Goal: Contribute content

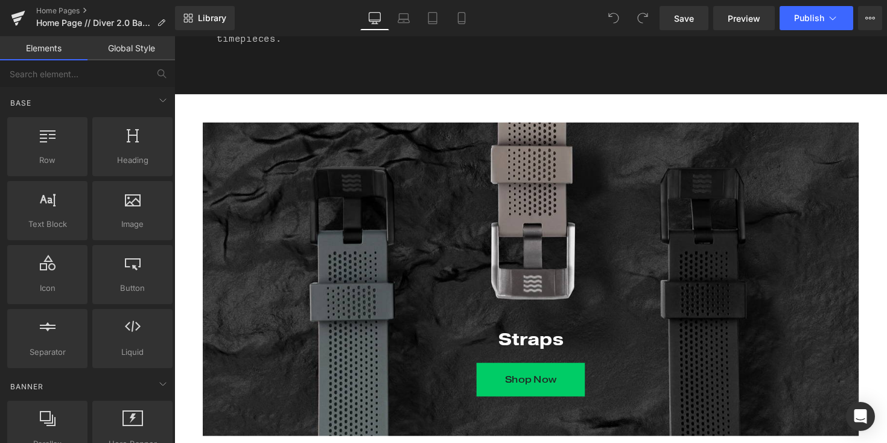
scroll to position [2242, 0]
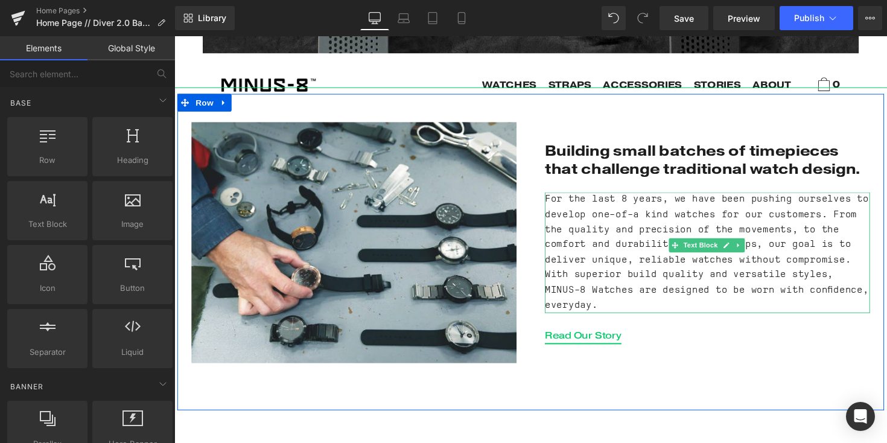
click at [718, 244] on span "Text Block" at bounding box center [713, 250] width 40 height 14
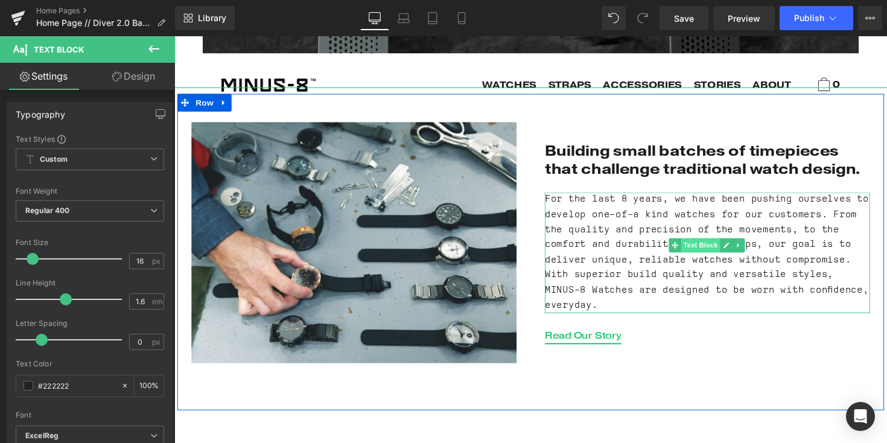
click at [709, 251] on span "Text Block" at bounding box center [713, 250] width 40 height 14
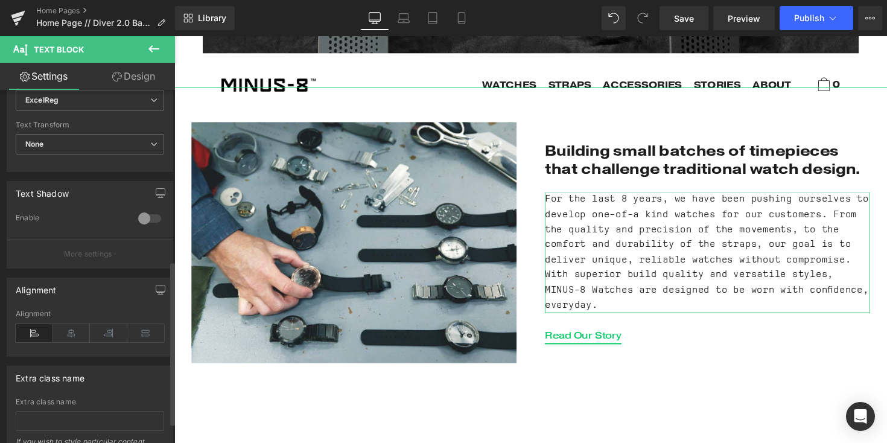
scroll to position [0, 0]
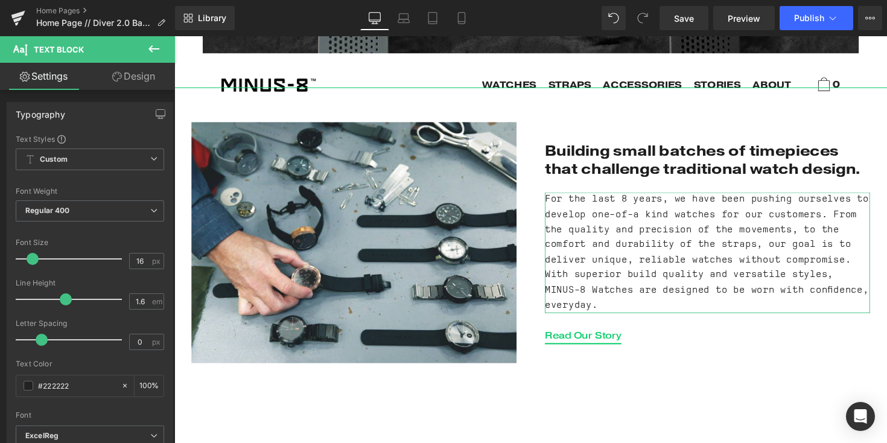
click at [136, 75] on link "Design" at bounding box center [133, 76] width 87 height 27
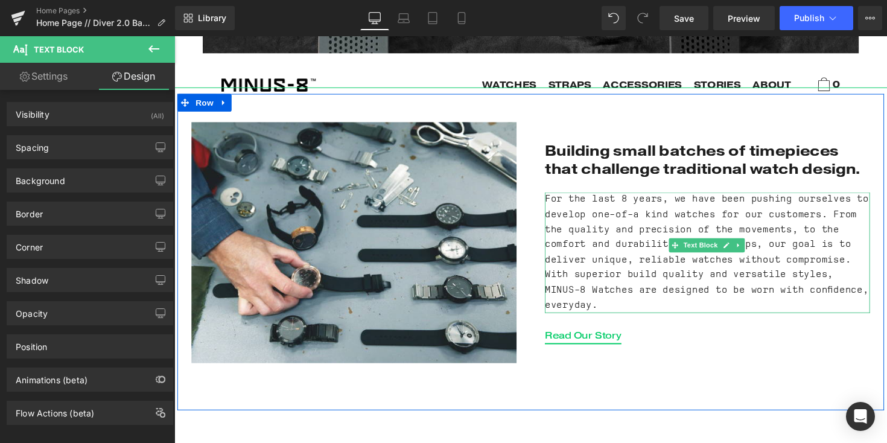
click at [654, 246] on span "For the last 8 years, we have been pushing ourselves to develop one-of-a kind w…" at bounding box center [723, 257] width 338 height 118
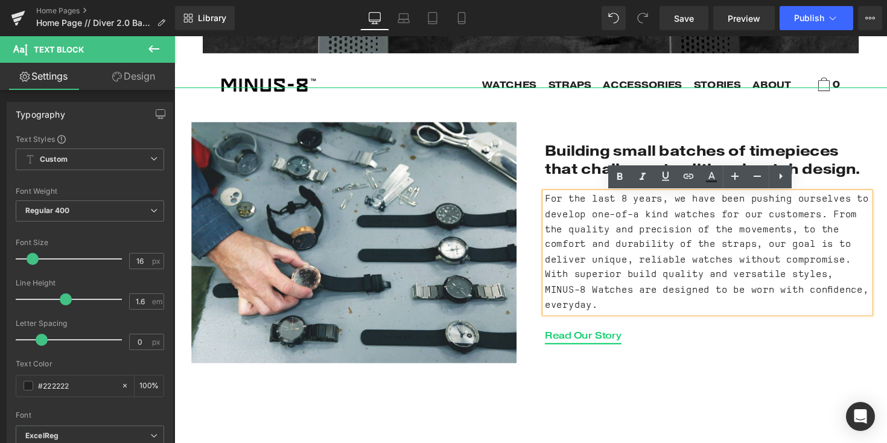
click at [727, 259] on p "For the last 8 years, we have been pushing ourselves to develop one-of-a kind w…" at bounding box center [720, 258] width 333 height 124
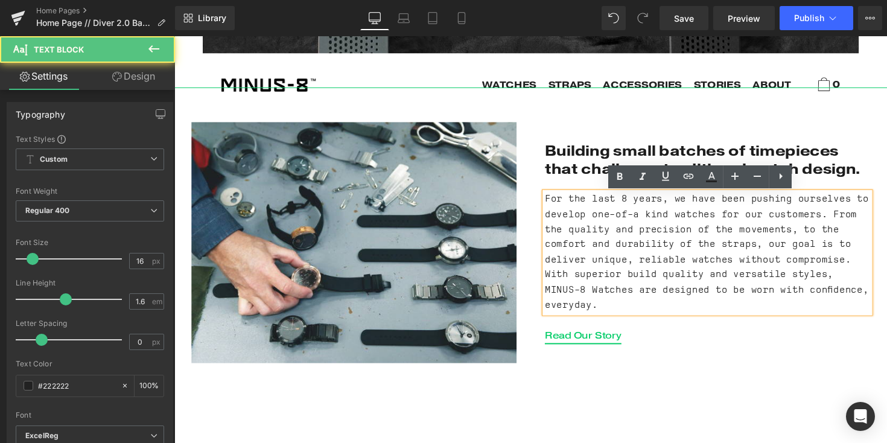
click at [628, 202] on span "For the last 8 years, we have been pushing ourselves to develop one-of-a kind w…" at bounding box center [723, 257] width 338 height 118
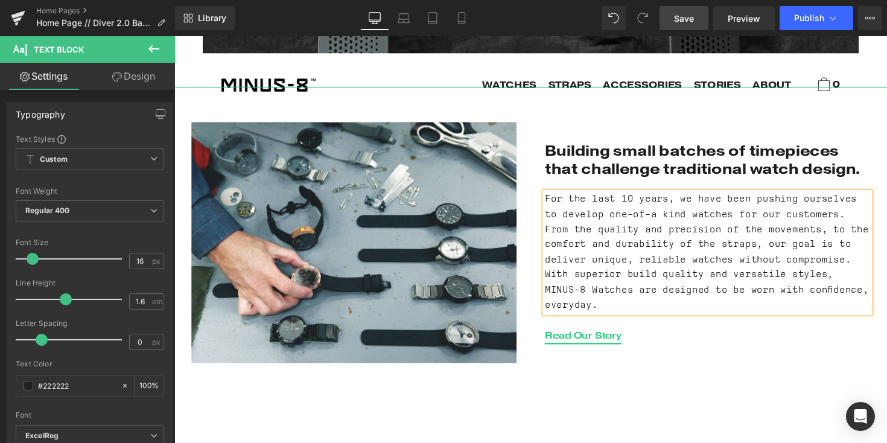
click at [689, 16] on span "Save" at bounding box center [684, 18] width 20 height 13
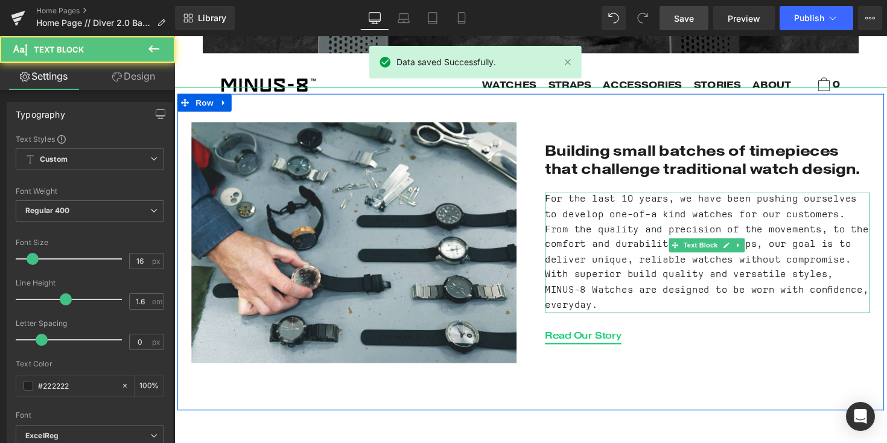
click at [634, 250] on span "For the last 10 years, we have been pushing ourselves to develop one-of-a kind …" at bounding box center [723, 257] width 338 height 118
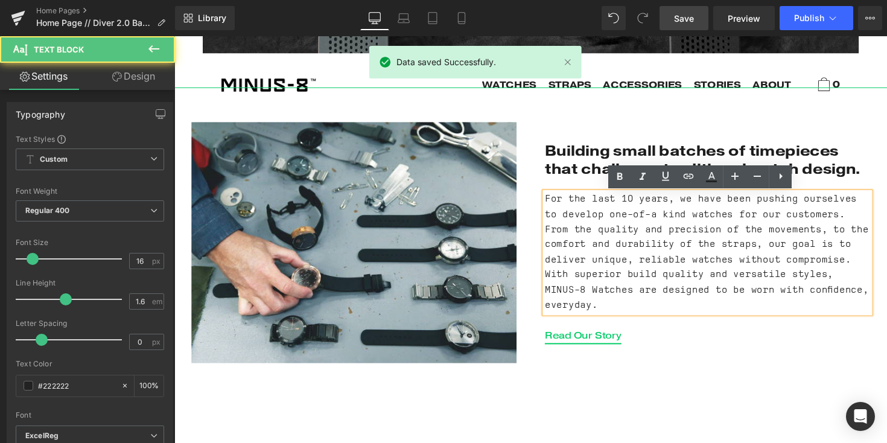
click at [636, 208] on span "For the last 10 years, we have been pushing ourselves to develop one-of-a kind …" at bounding box center [723, 257] width 338 height 118
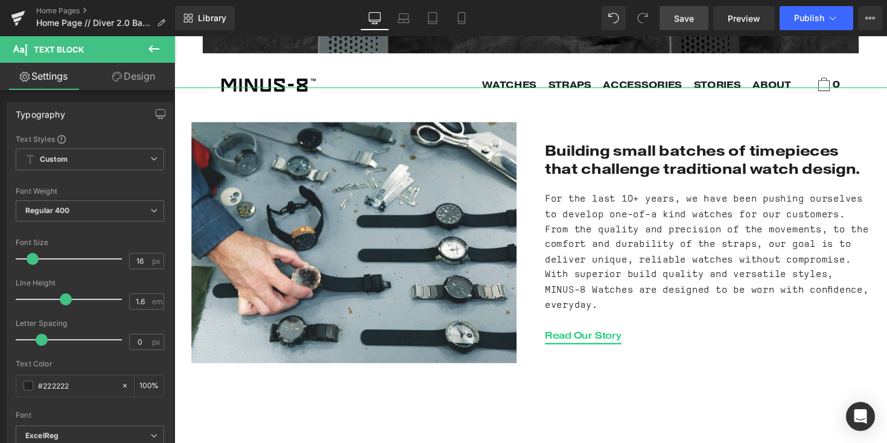
click at [694, 18] on span "Save" at bounding box center [684, 18] width 20 height 13
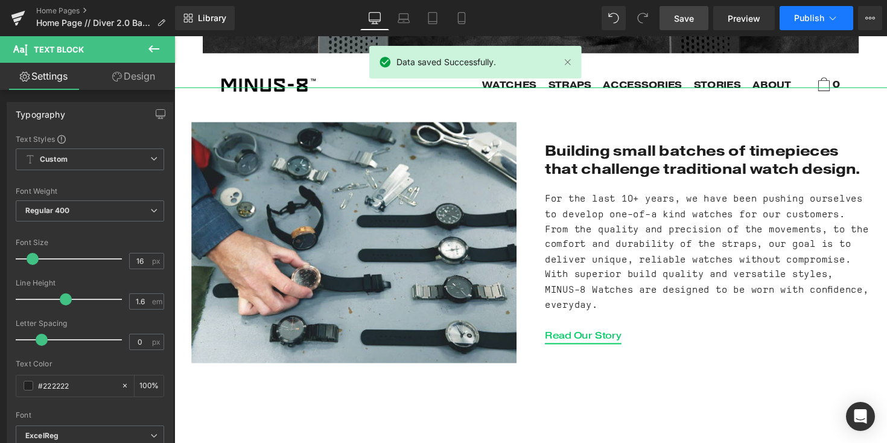
click at [801, 17] on span "Publish" at bounding box center [809, 18] width 30 height 10
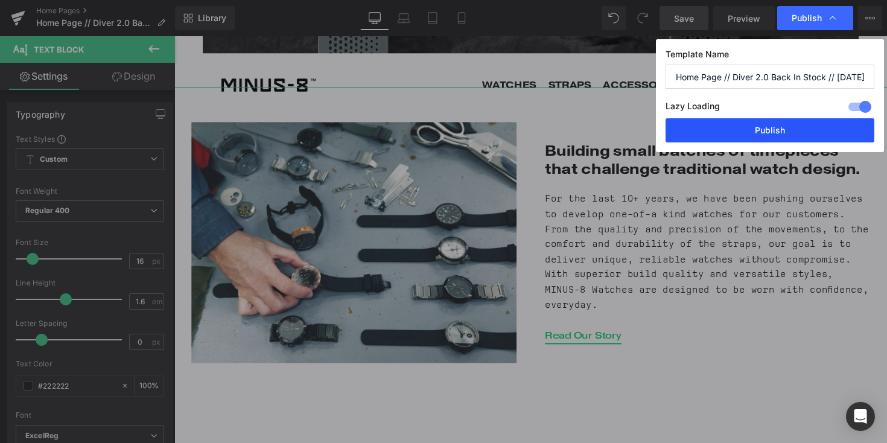
click at [769, 132] on button "Publish" at bounding box center [769, 130] width 209 height 24
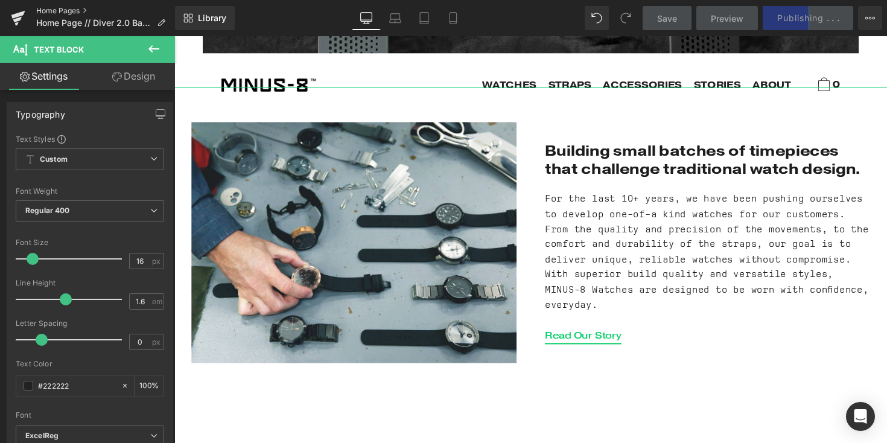
click at [37, 10] on link "Home Pages" at bounding box center [105, 11] width 139 height 10
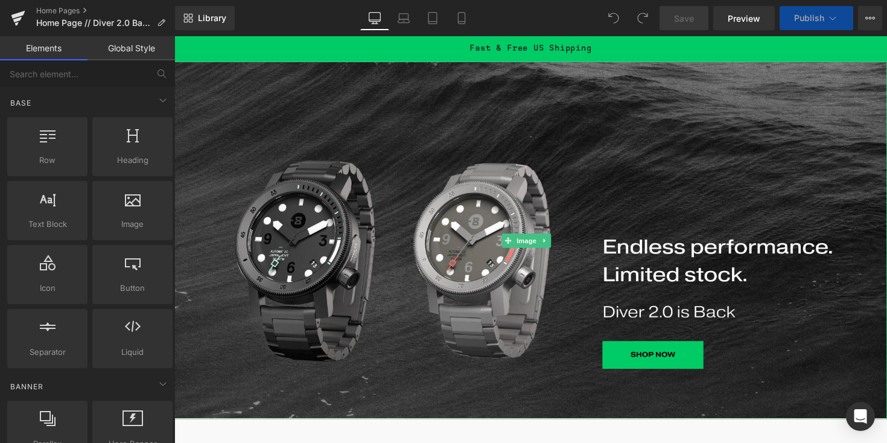
scroll to position [3, 0]
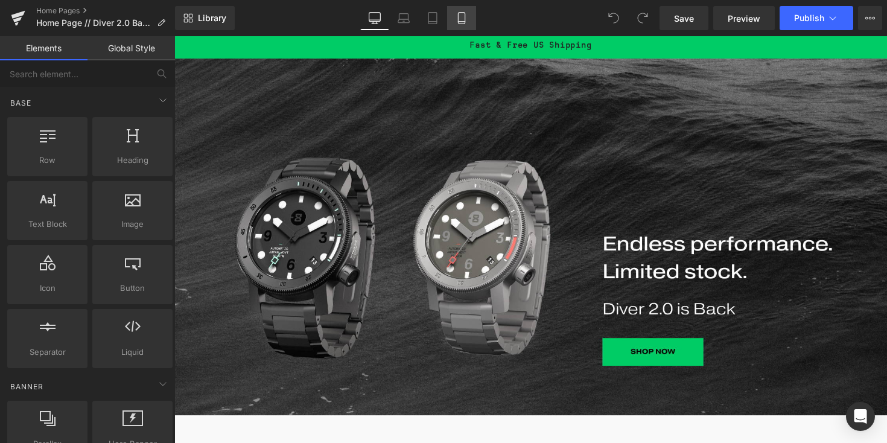
click at [460, 16] on icon at bounding box center [461, 18] width 12 height 12
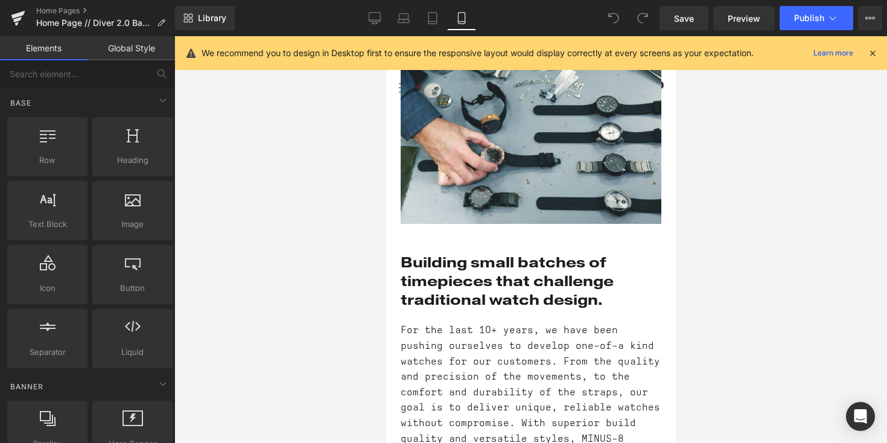
scroll to position [3931, 0]
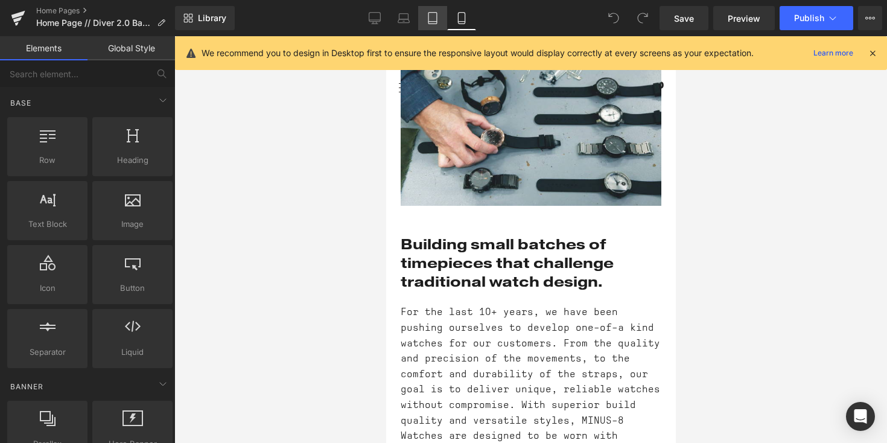
click at [436, 11] on link "Tablet" at bounding box center [432, 18] width 29 height 24
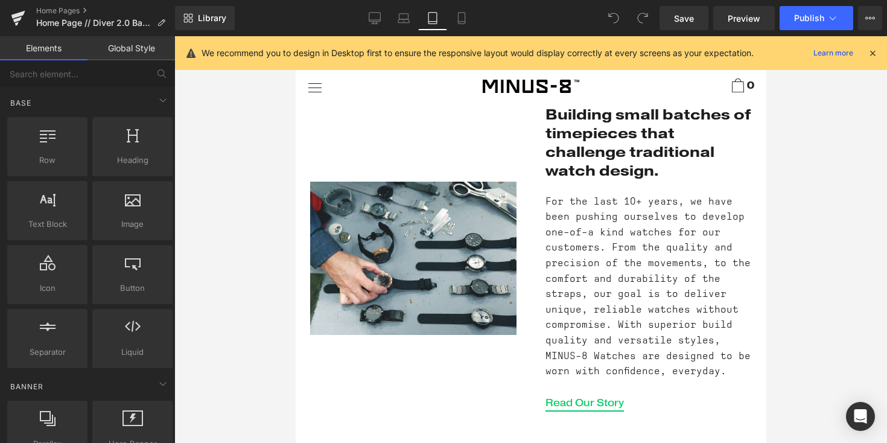
scroll to position [4418, 0]
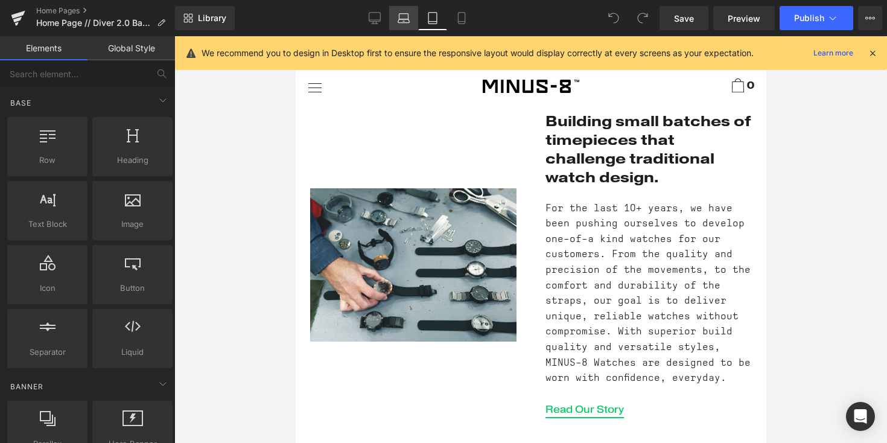
click at [405, 29] on link "Laptop" at bounding box center [403, 18] width 29 height 24
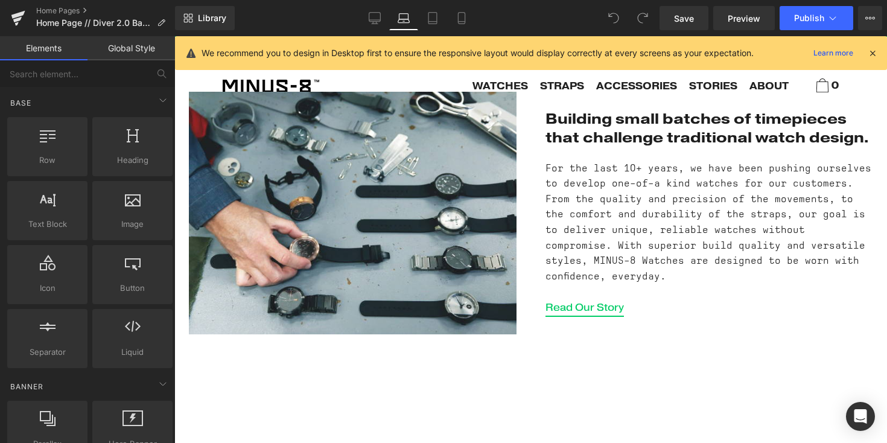
scroll to position [2237, 0]
click at [38, 11] on link "Home Pages" at bounding box center [105, 11] width 139 height 10
